Goal: Task Accomplishment & Management: Complete application form

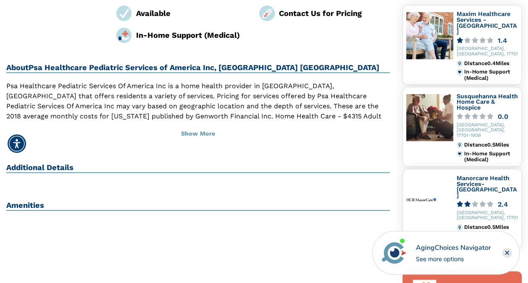
scroll to position [42, 0]
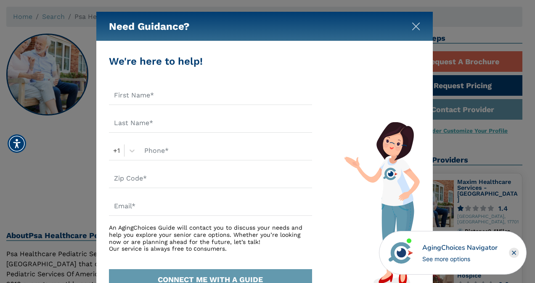
click at [418, 25] on img "Close" at bounding box center [416, 26] width 8 height 8
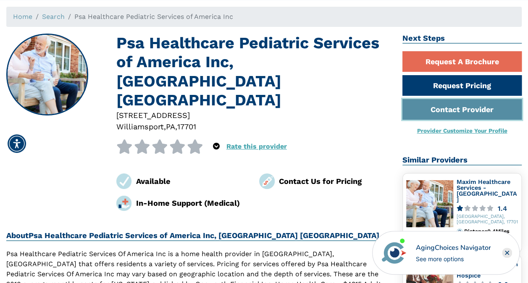
click at [436, 105] on link "Contact Provider" at bounding box center [462, 109] width 119 height 21
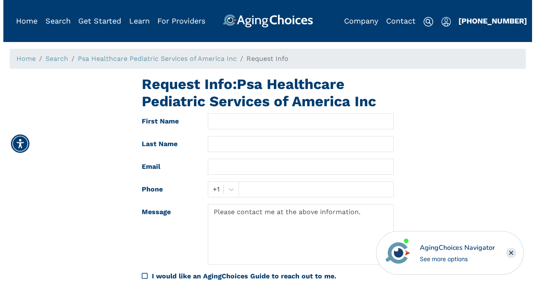
scroll to position [42, 0]
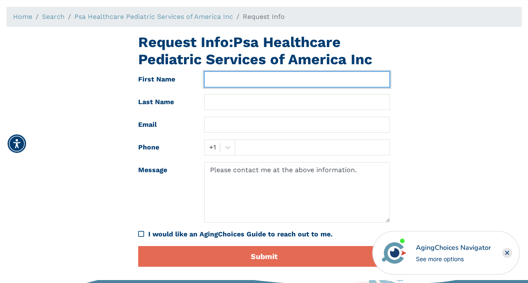
click at [240, 82] on input "text" at bounding box center [296, 79] width 185 height 16
type input "Kelsey"
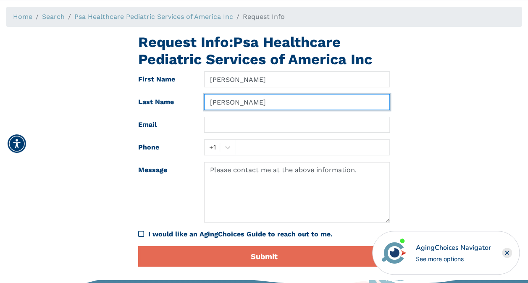
type input "Dewitt"
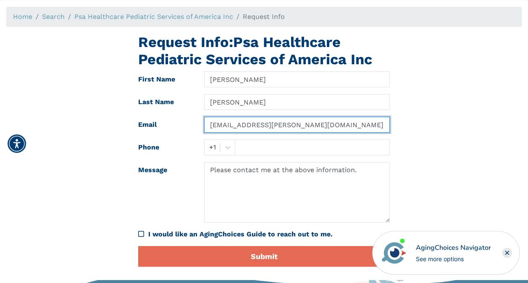
type input "kdewitt@sam-inc.org"
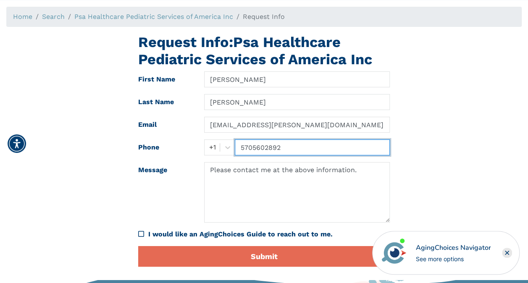
type input "5705602892"
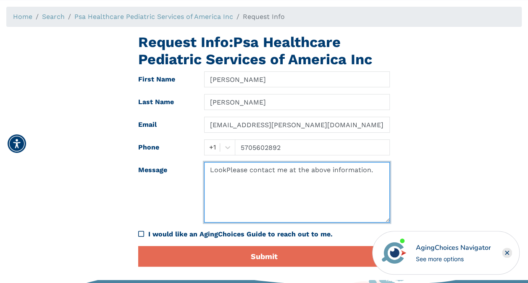
drag, startPoint x: 380, startPoint y: 174, endPoint x: 94, endPoint y: 158, distance: 285.9
click at [94, 158] on div "Request Info: Psa Healthcare Pediatric Services of America Inc First Name Kelse…" at bounding box center [264, 154] width 528 height 240
type textarea "Hello, I am looking for pediatric in-home health care."
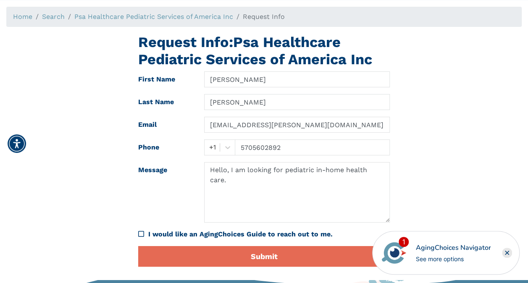
click at [144, 233] on icon "I would like an AgingChoices Guide to reach out to me." at bounding box center [141, 234] width 6 height 7
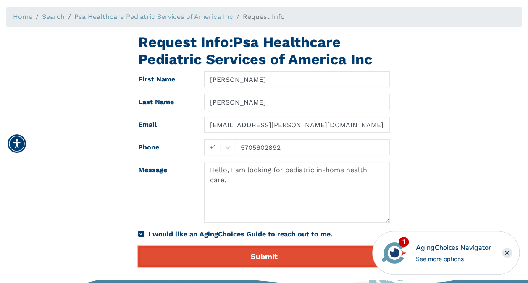
click at [214, 253] on button "Submit" at bounding box center [264, 256] width 252 height 21
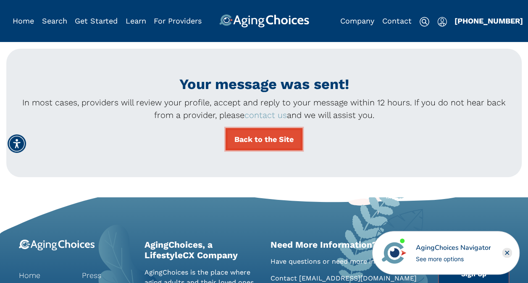
click at [249, 145] on link "Back to the Site" at bounding box center [264, 139] width 77 height 22
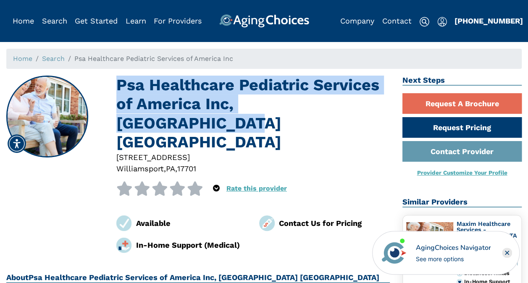
drag, startPoint x: 372, startPoint y: 104, endPoint x: 121, endPoint y: 91, distance: 251.4
click at [121, 91] on h1 "Psa Healthcare Pediatric Services of America Inc, [GEOGRAPHIC_DATA] [GEOGRAPHIC…" at bounding box center [253, 114] width 274 height 76
copy h1 "Psa Healthcare Pediatric Services of America Inc, [GEOGRAPHIC_DATA] [GEOGRAPHIC…"
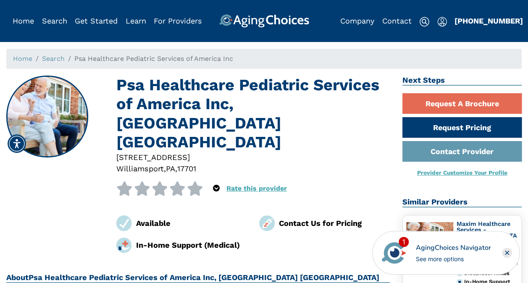
click at [472, 246] on div "AgingChoices Navigator" at bounding box center [453, 248] width 75 height 10
